Goal: Task Accomplishment & Management: Manage account settings

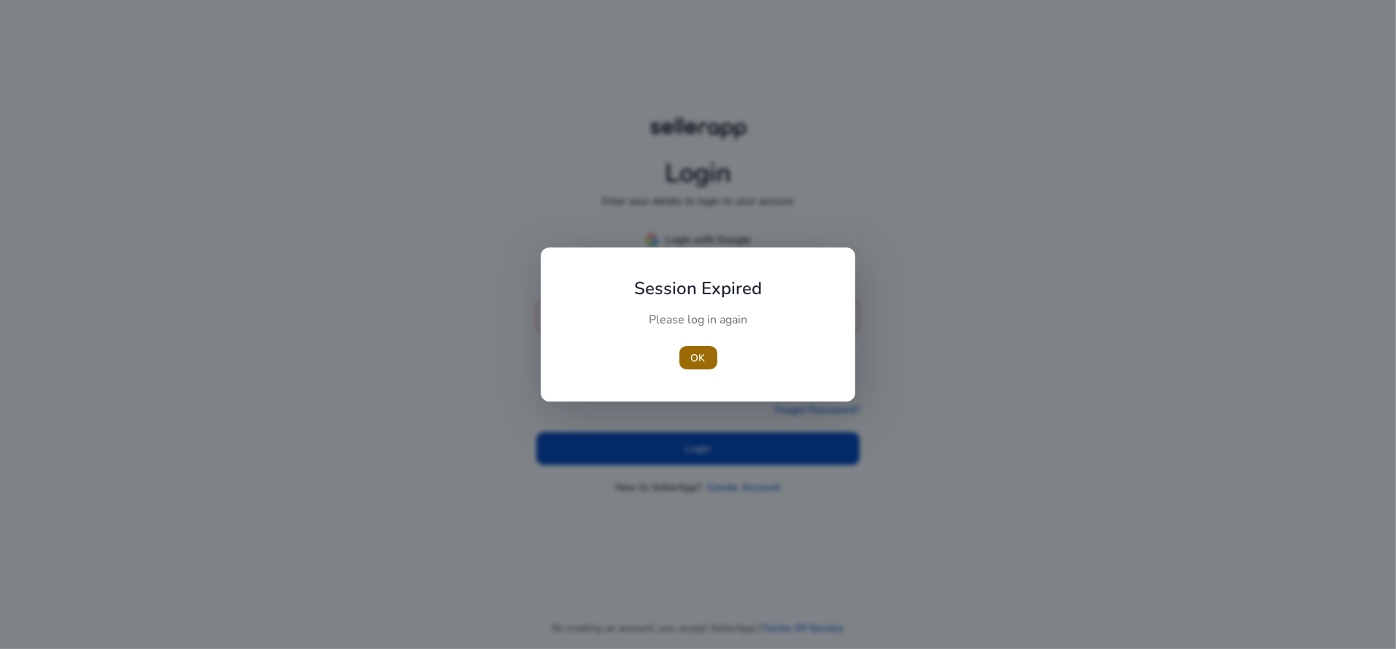
type input "**********"
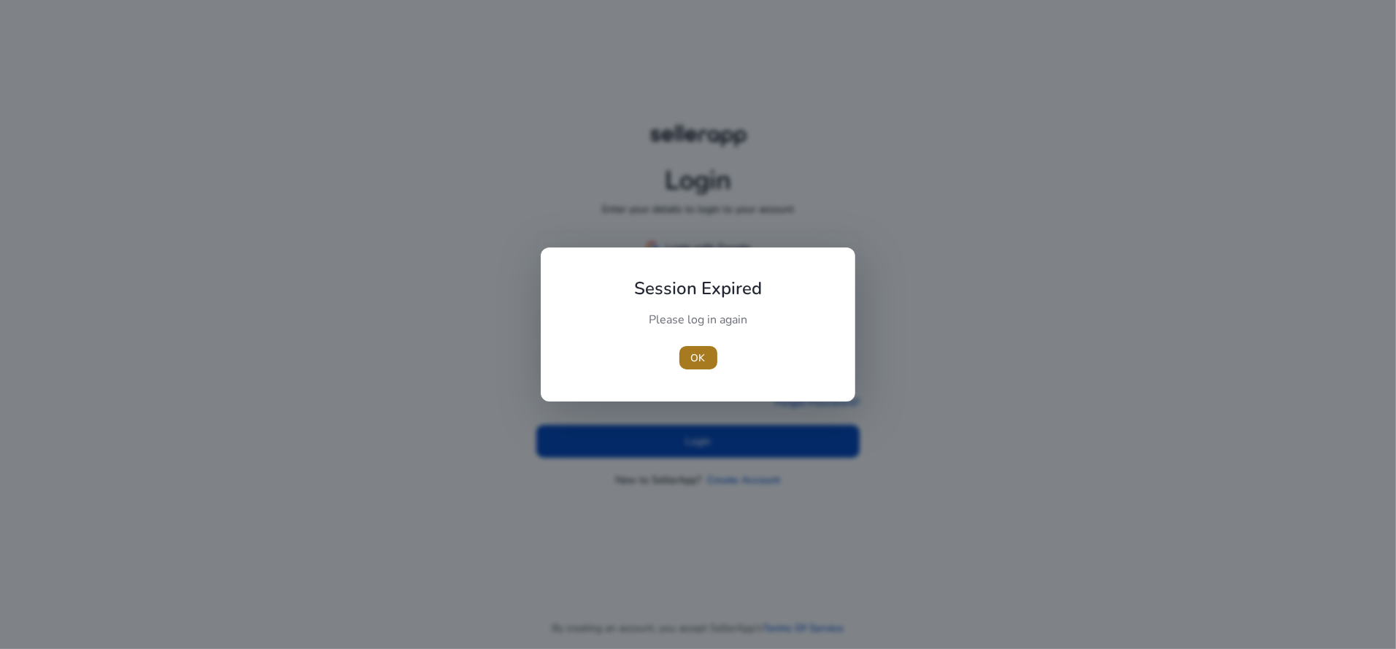
click at [700, 365] on span "OK" at bounding box center [698, 357] width 15 height 15
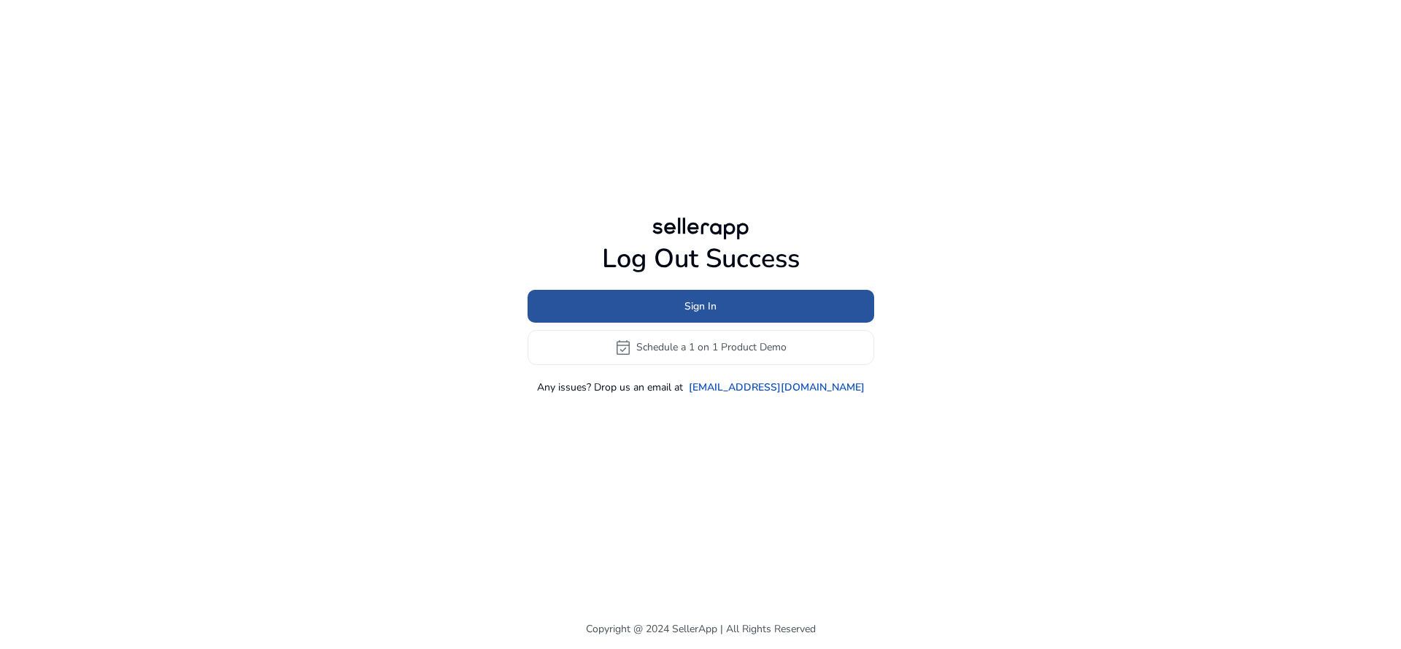
click at [786, 293] on span at bounding box center [700, 305] width 347 height 35
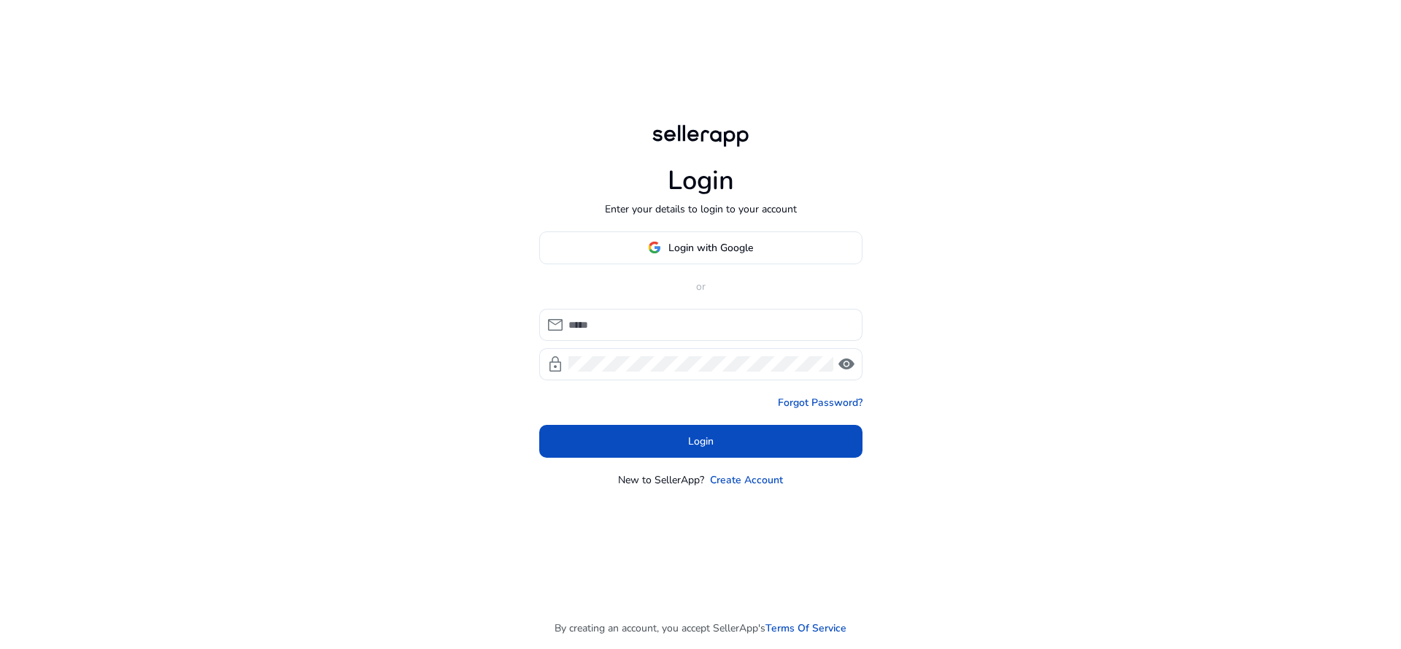
type input "**********"
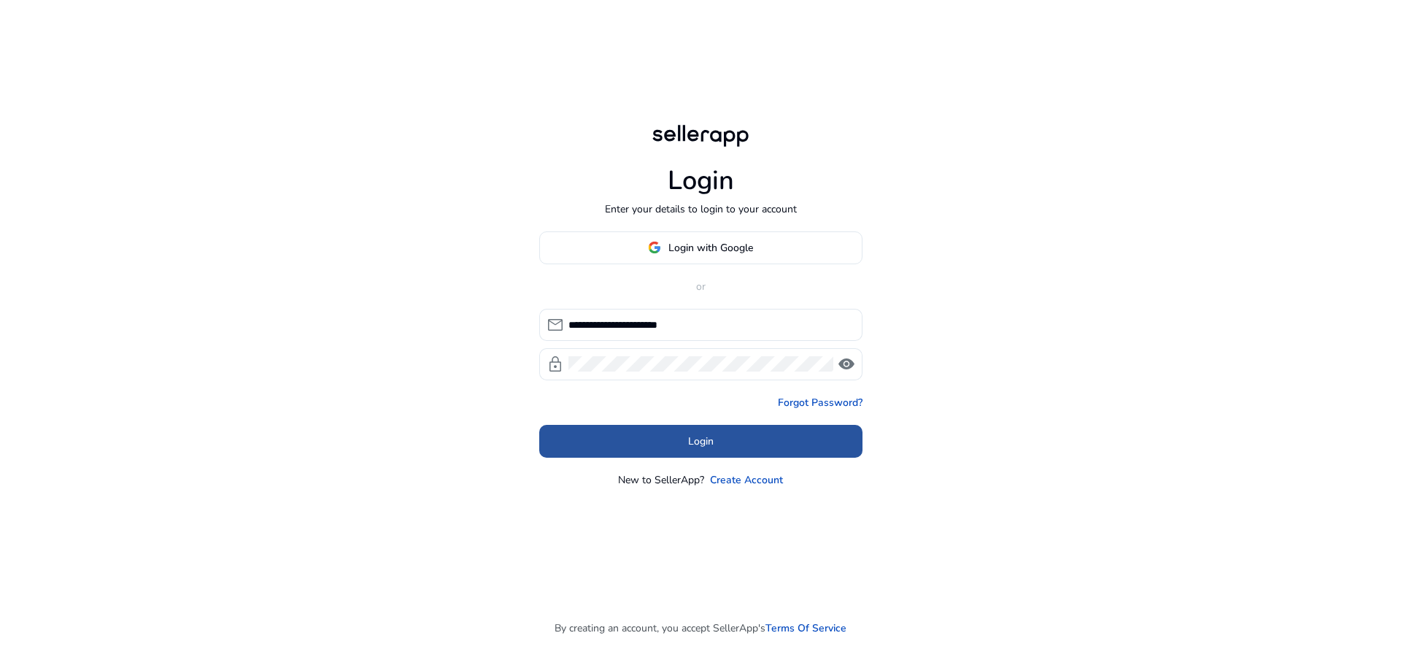
click at [651, 429] on span at bounding box center [700, 440] width 323 height 35
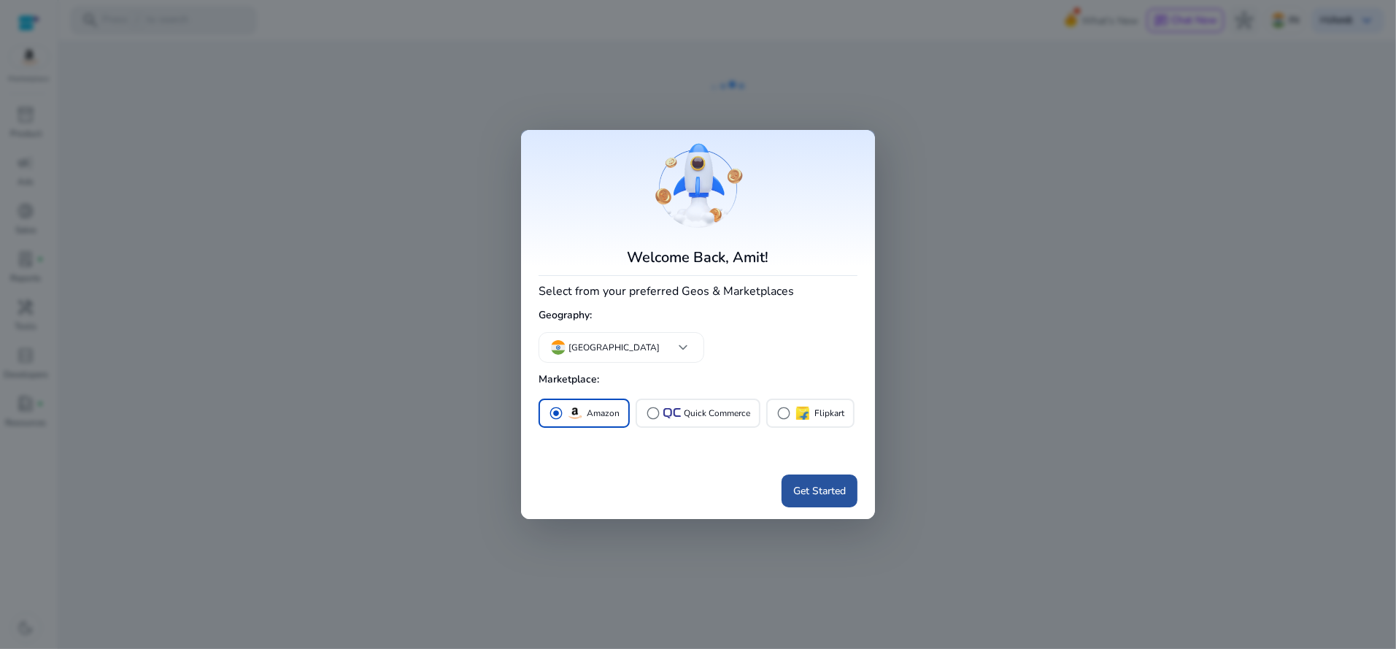
click at [810, 482] on span at bounding box center [819, 490] width 76 height 35
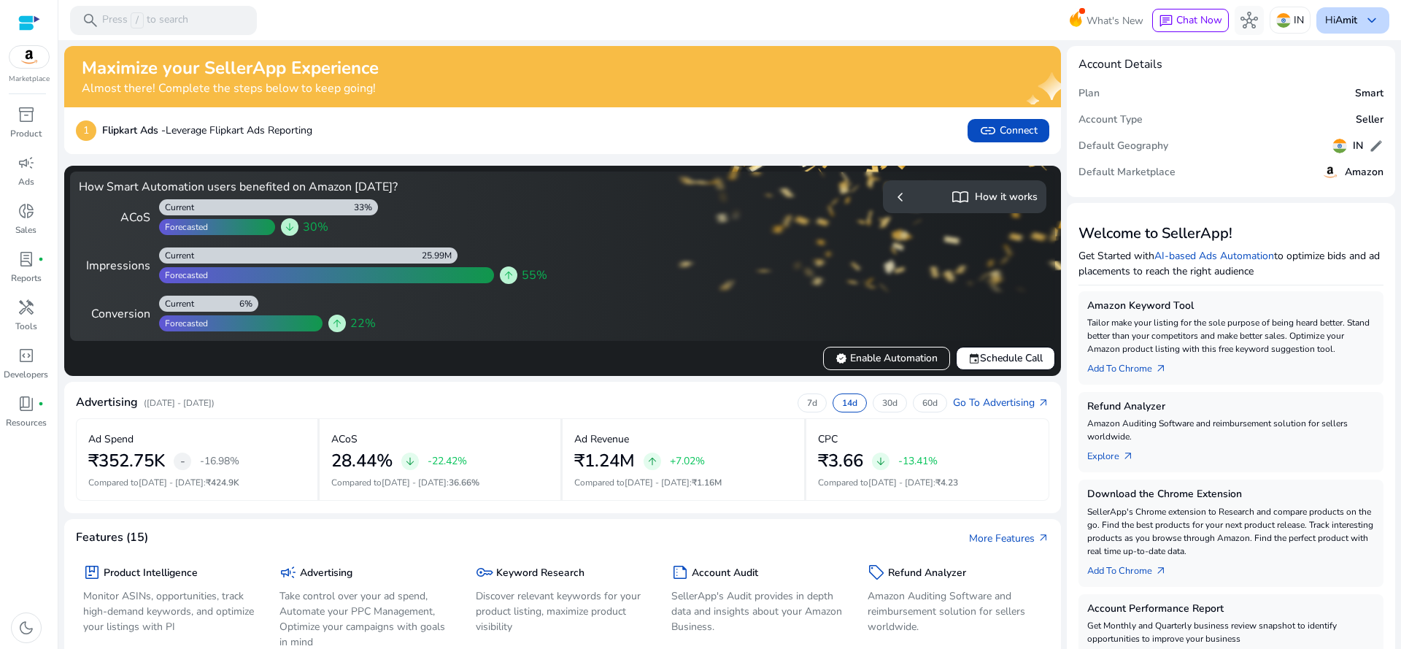
click at [1363, 12] on span "keyboard_arrow_down" at bounding box center [1372, 21] width 18 height 18
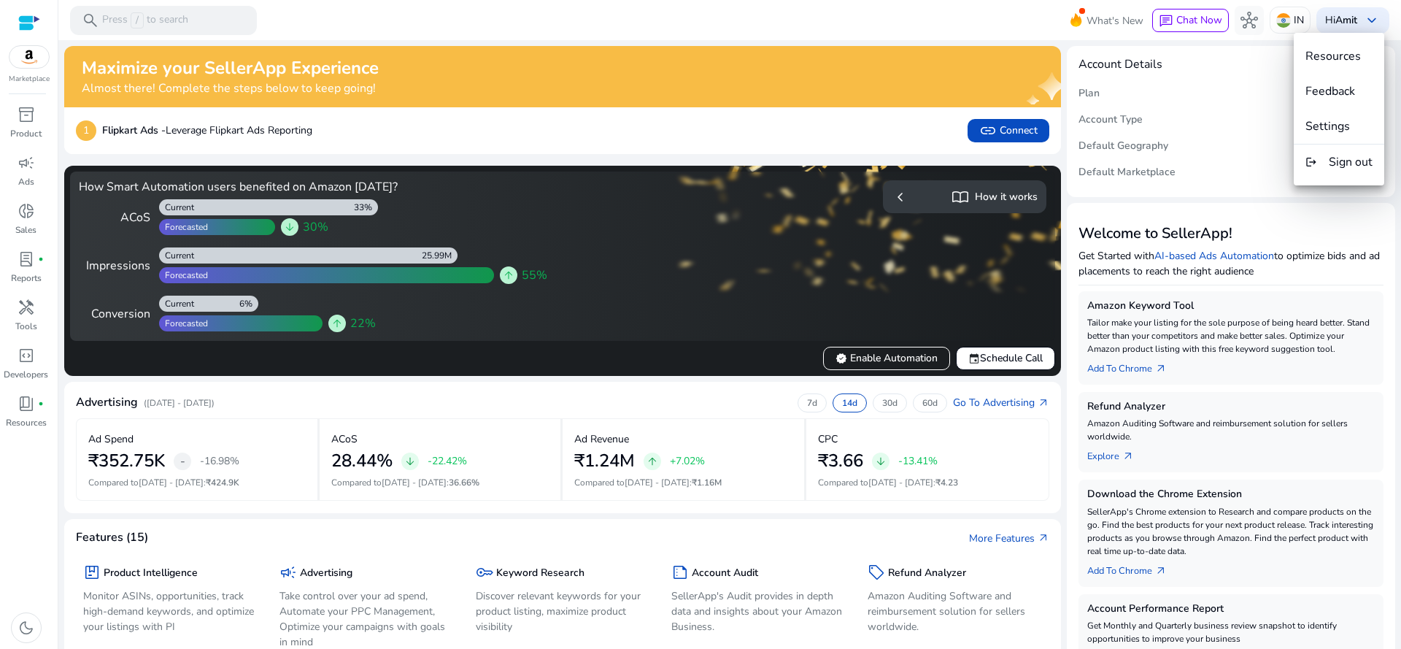
click at [552, 22] on div at bounding box center [700, 324] width 1401 height 649
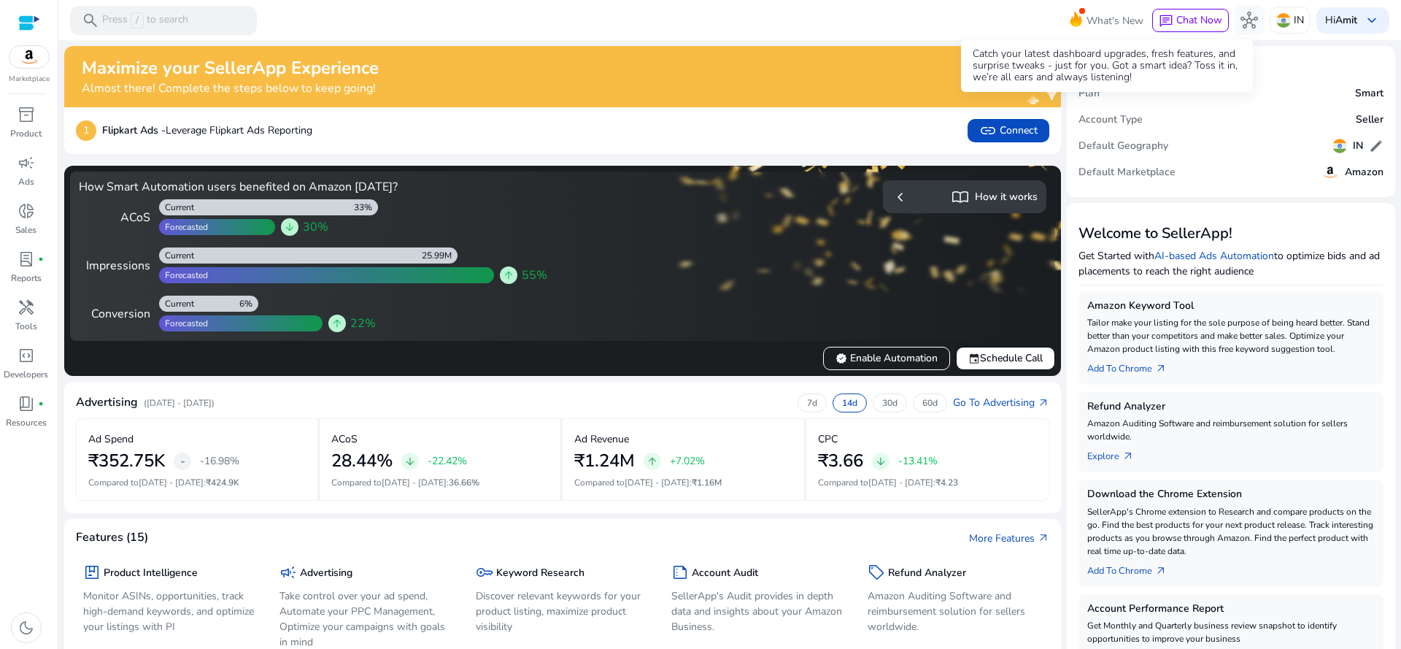
click at [1086, 11] on span "What's New" at bounding box center [1114, 21] width 57 height 26
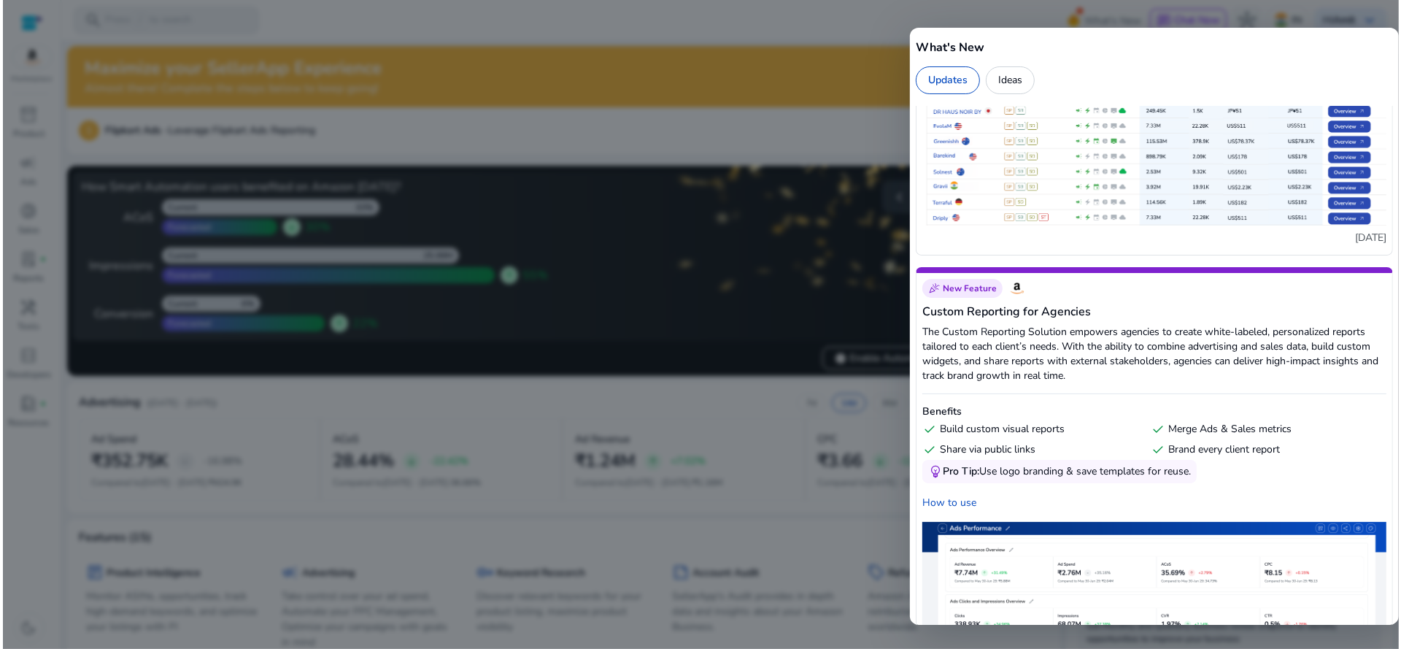
scroll to position [907, 0]
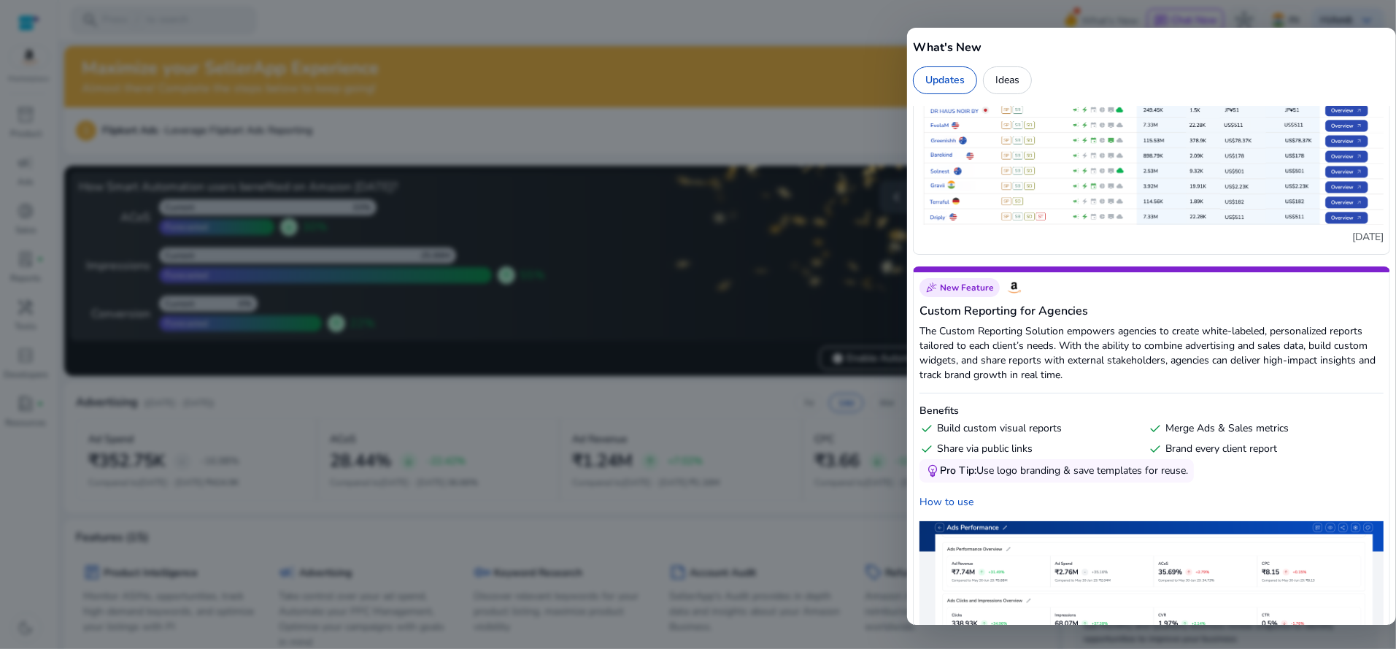
click at [691, 41] on div at bounding box center [698, 324] width 1396 height 649
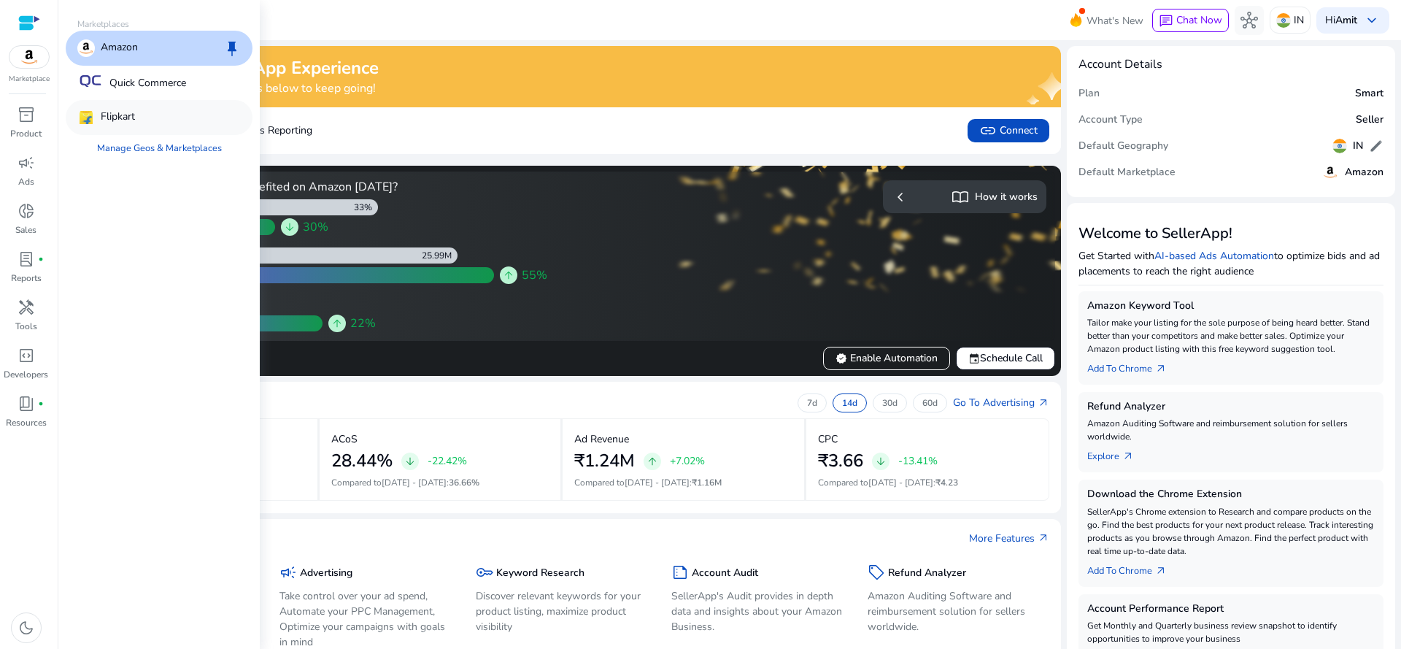
click at [119, 118] on p "Flipkart" at bounding box center [118, 118] width 34 height 18
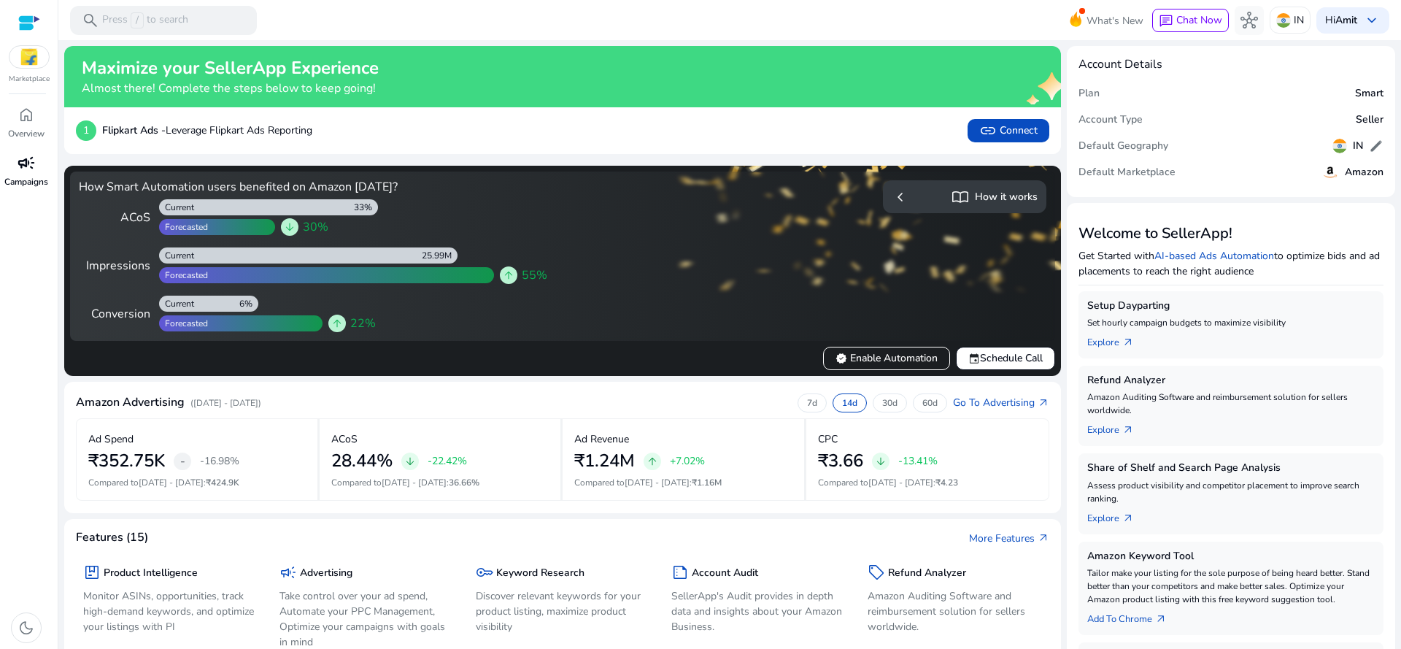
click at [28, 156] on span "campaign" at bounding box center [27, 163] width 18 height 18
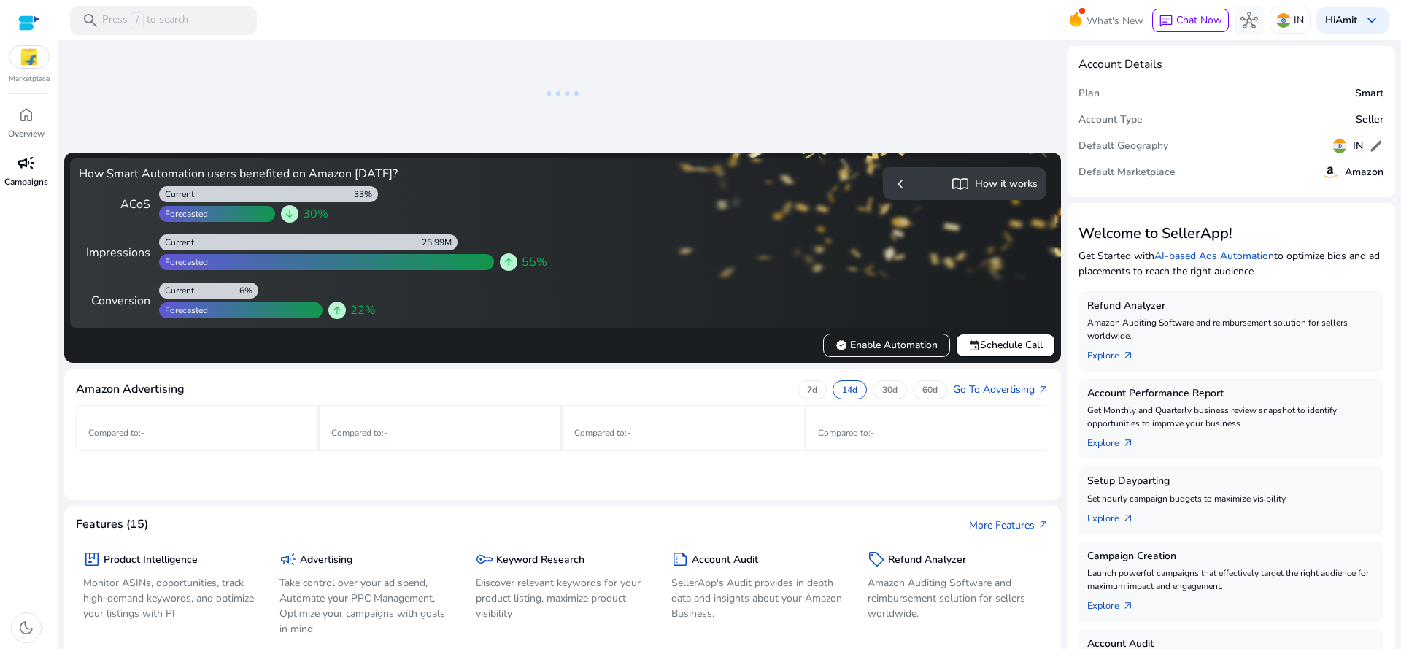
click at [31, 166] on span "campaign" at bounding box center [27, 163] width 18 height 18
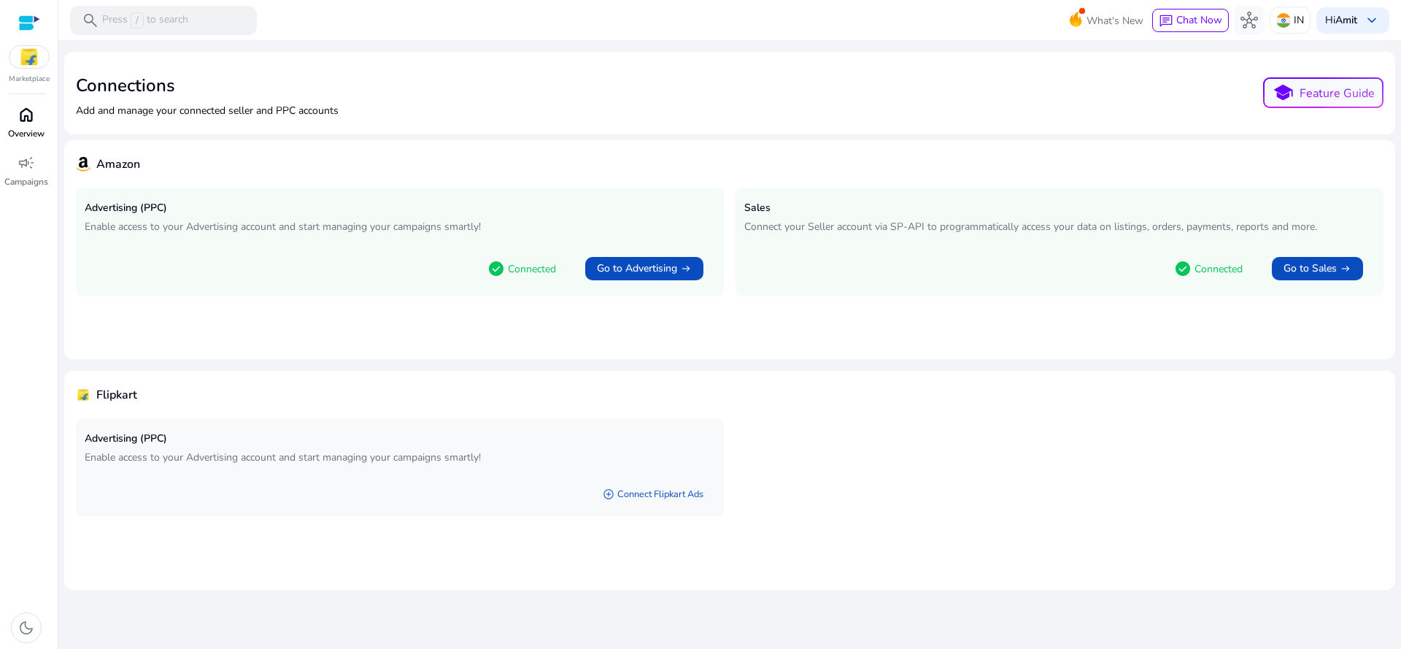
click at [42, 122] on div "home" at bounding box center [26, 114] width 41 height 23
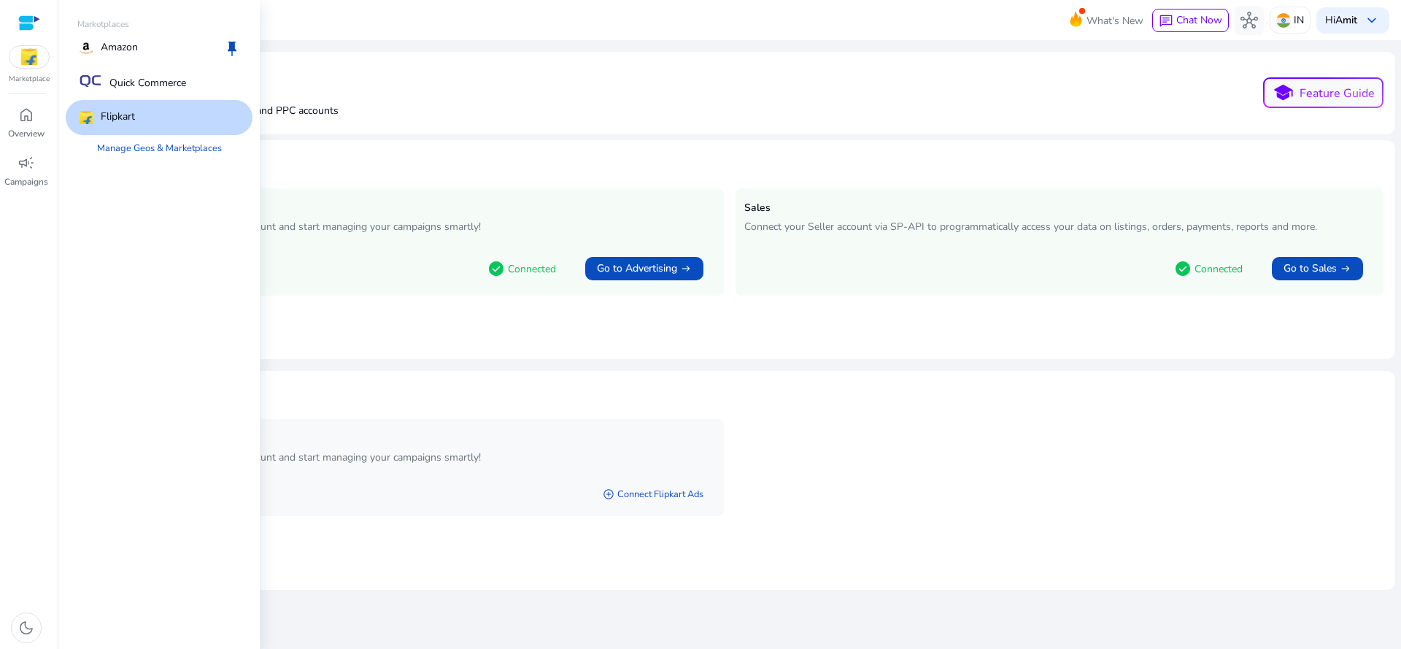
click at [28, 58] on img at bounding box center [28, 57] width 39 height 22
click at [90, 114] on img at bounding box center [86, 118] width 18 height 18
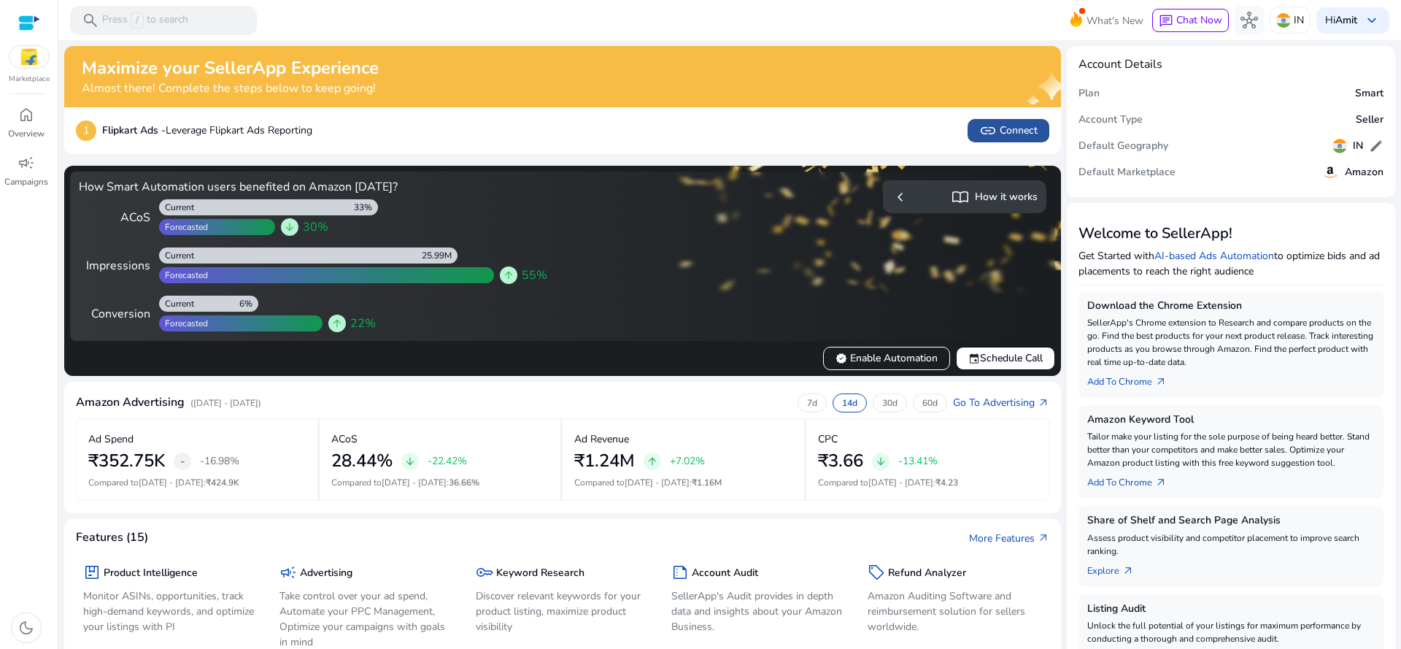
click at [1017, 123] on span "link Connect" at bounding box center [1008, 131] width 58 height 18
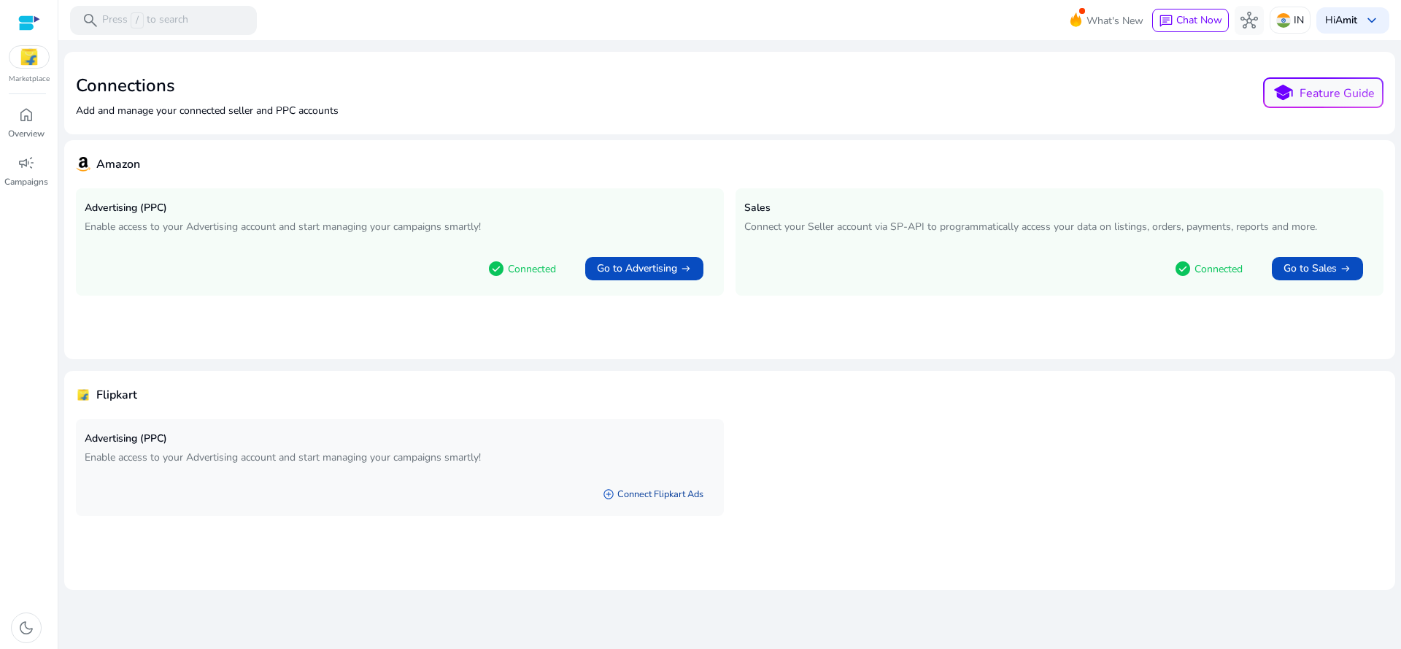
click at [670, 495] on link "add_circle Connect Flipkart Ads" at bounding box center [653, 494] width 124 height 26
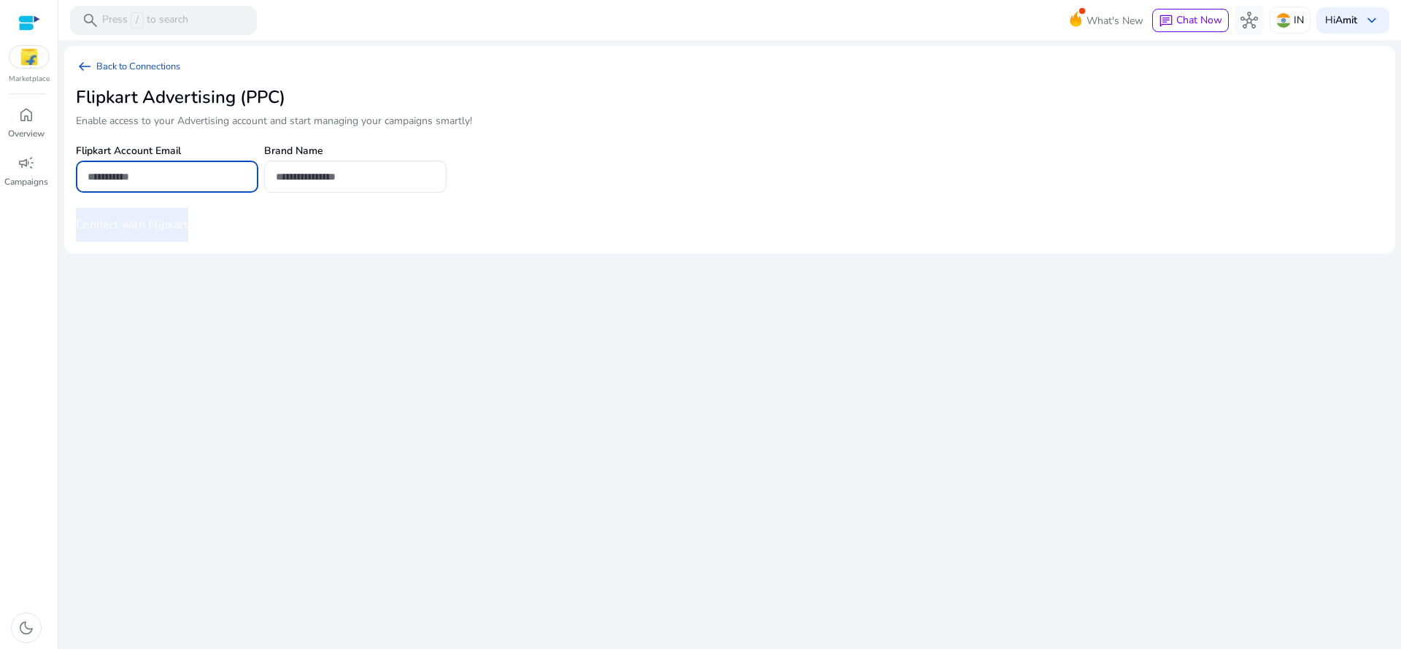
click at [220, 177] on input "email" at bounding box center [167, 177] width 159 height 16
